Goal: Use online tool/utility

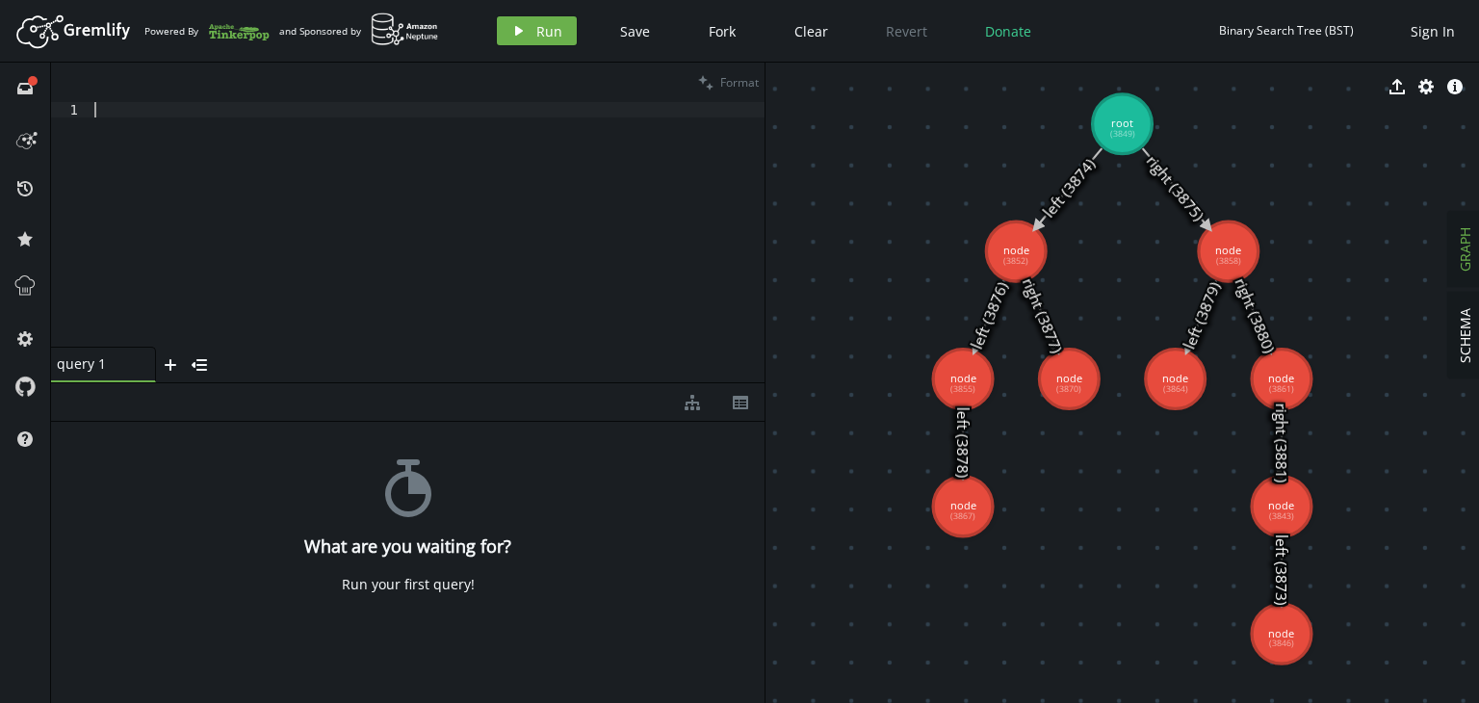
click at [111, 116] on div at bounding box center [428, 239] width 674 height 275
type textarea "s"
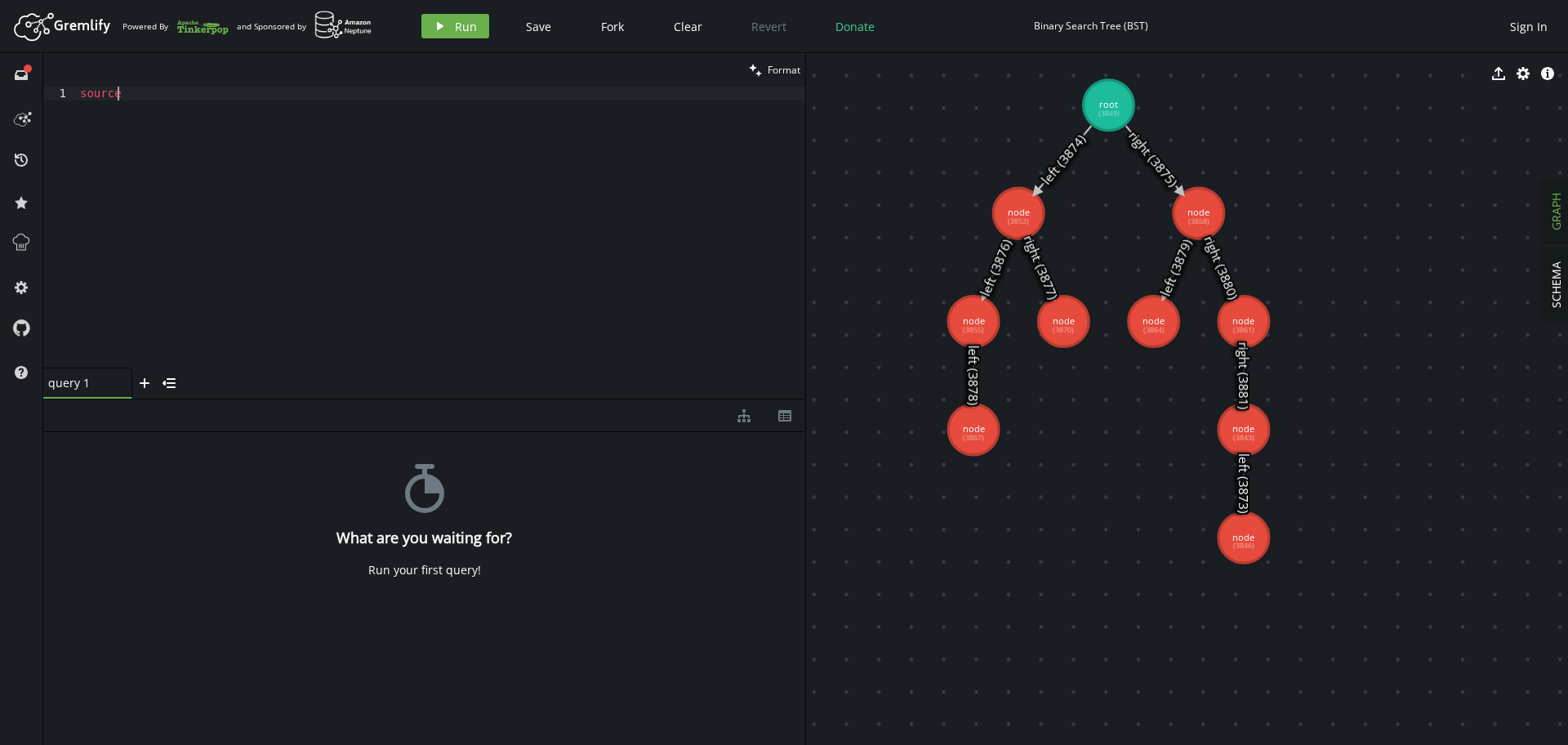
scroll to position [0, 43]
type textarea "source_fin"
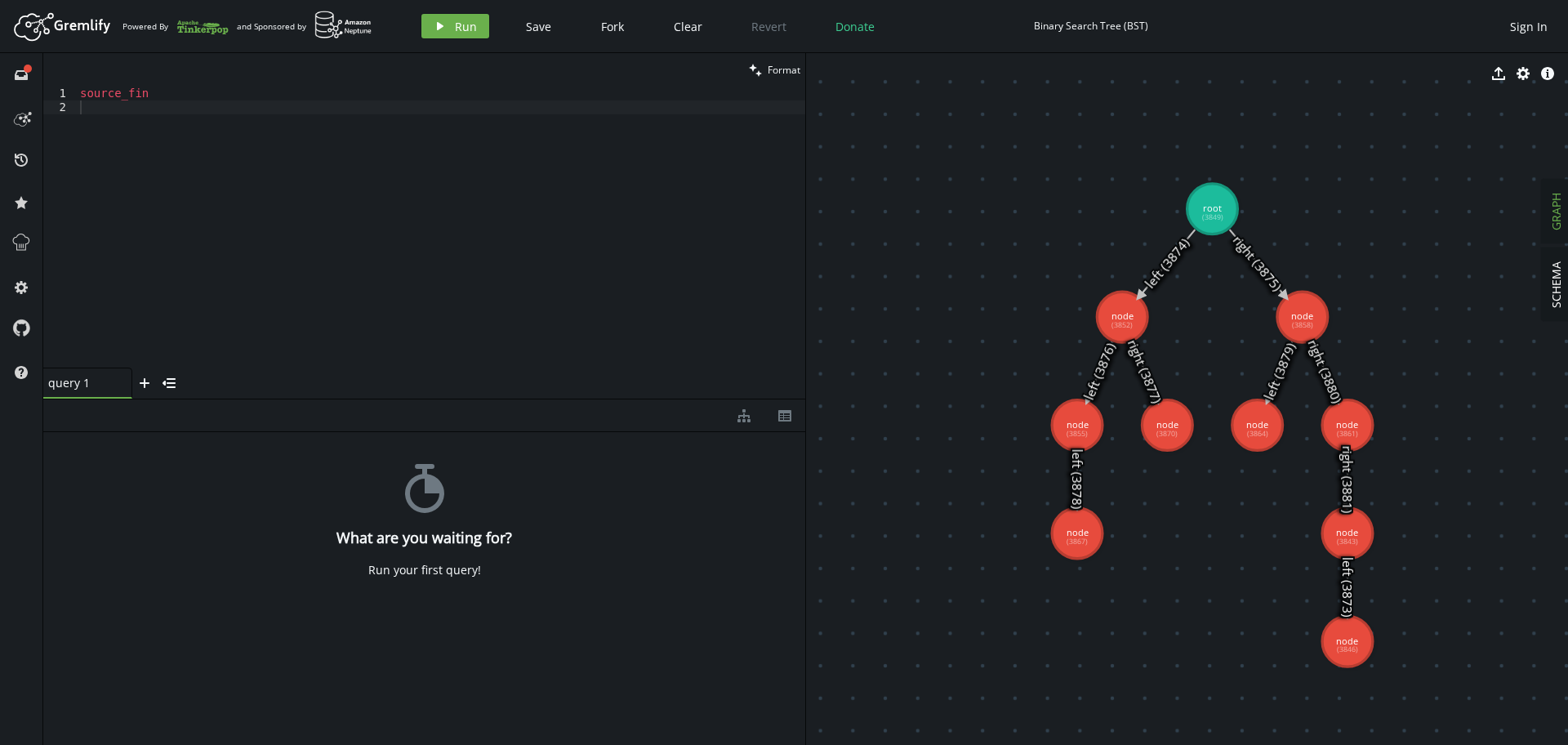
drag, startPoint x: 1002, startPoint y: 304, endPoint x: 1107, endPoint y: 407, distance: 147.1
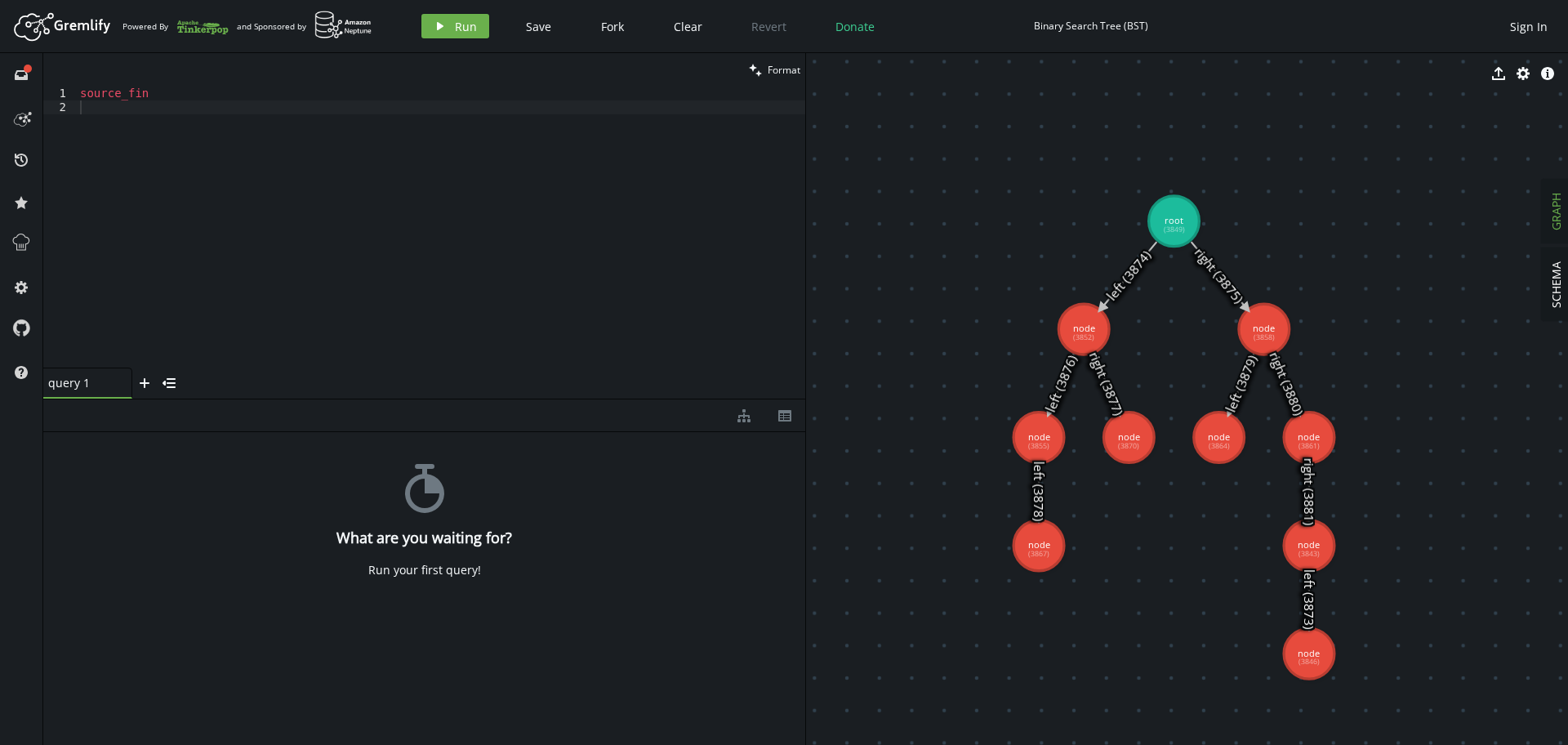
drag, startPoint x: 982, startPoint y: 182, endPoint x: 944, endPoint y: 194, distance: 39.8
click at [170, 384] on icon "menu-closed" at bounding box center [169, 383] width 13 height 13
click at [45, 385] on button "menu-open" at bounding box center [55, 386] width 25 height 25
click at [31, 67] on icon at bounding box center [28, 69] width 8 height 8
